Goal: Task Accomplishment & Management: Use online tool/utility

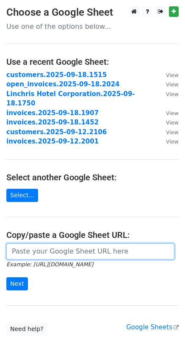
click at [26, 243] on input "url" at bounding box center [90, 251] width 168 height 16
paste input "https://docs.google.com/spreadsheets/d/17VguPdelXQomhZGOCHKBGWRniKPtEgiEmJuNsY-…"
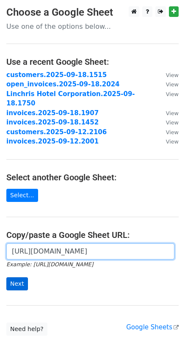
type input "https://docs.google.com/spreadsheets/d/17VguPdelXQomhZGOCHKBGWRniKPtEgiEmJuNsY-…"
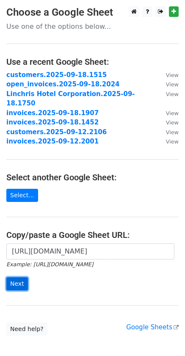
click at [18, 277] on input "Next" at bounding box center [17, 283] width 22 height 13
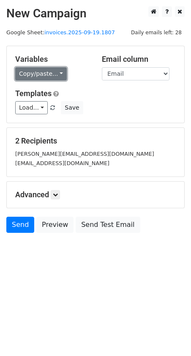
click at [54, 77] on link "Copy/paste..." at bounding box center [41, 73] width 52 height 13
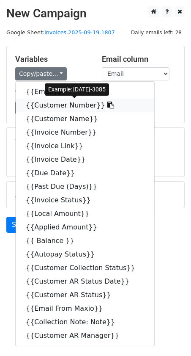
click at [107, 106] on icon at bounding box center [110, 105] width 7 height 7
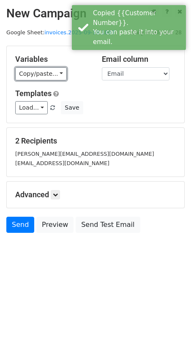
drag, startPoint x: 58, startPoint y: 72, endPoint x: 65, endPoint y: 78, distance: 9.7
click at [58, 72] on link "Copy/paste..." at bounding box center [41, 73] width 52 height 13
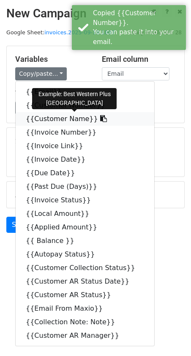
click at [100, 120] on icon at bounding box center [103, 118] width 7 height 7
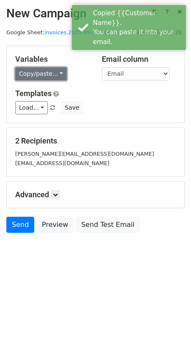
click at [56, 72] on link "Copy/paste..." at bounding box center [41, 73] width 52 height 13
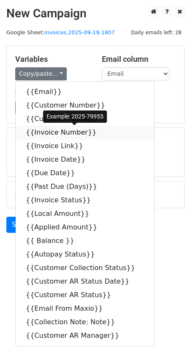
click at [99, 130] on icon at bounding box center [102, 132] width 7 height 7
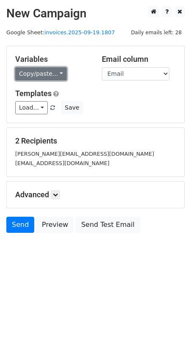
click at [53, 73] on link "Copy/paste..." at bounding box center [41, 73] width 52 height 13
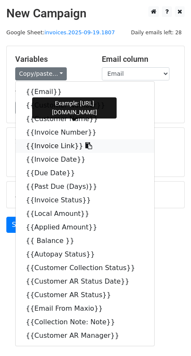
click at [85, 144] on icon at bounding box center [88, 145] width 7 height 7
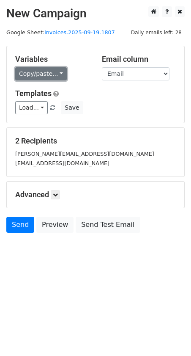
click at [59, 71] on link "Copy/paste..." at bounding box center [41, 73] width 52 height 13
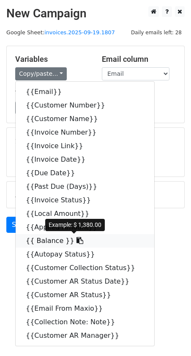
click at [77, 242] on icon at bounding box center [80, 240] width 7 height 7
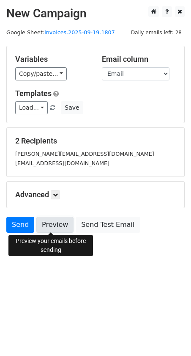
click at [58, 227] on link "Preview" at bounding box center [54, 225] width 37 height 16
click at [56, 226] on link "Preview" at bounding box center [54, 225] width 37 height 16
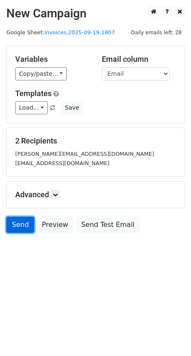
click at [21, 226] on link "Send" at bounding box center [20, 225] width 28 height 16
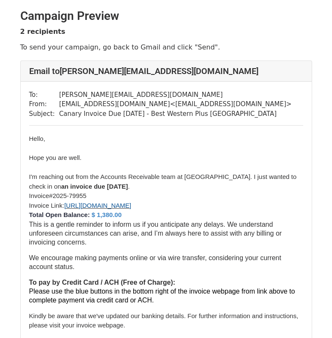
click at [127, 143] on div "Hello," at bounding box center [166, 139] width 274 height 10
